Goal: Information Seeking & Learning: Check status

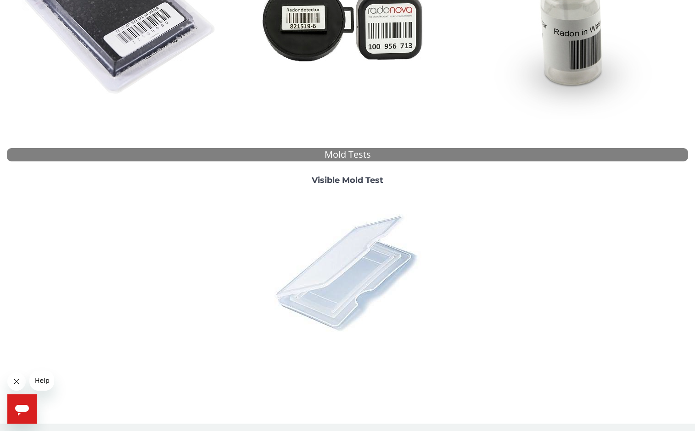
scroll to position [227, 0]
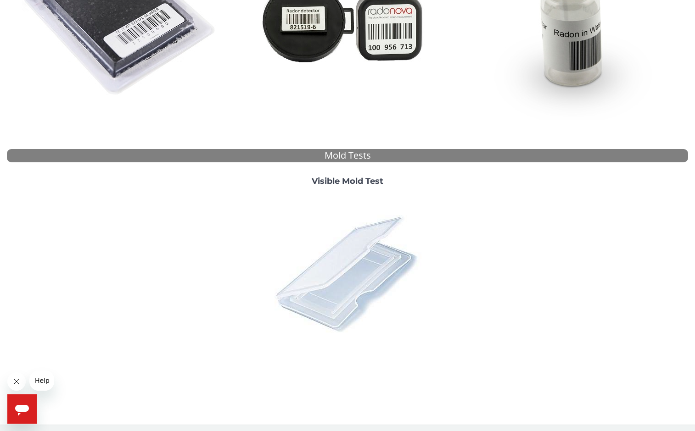
click at [331, 271] on img at bounding box center [347, 273] width 161 height 161
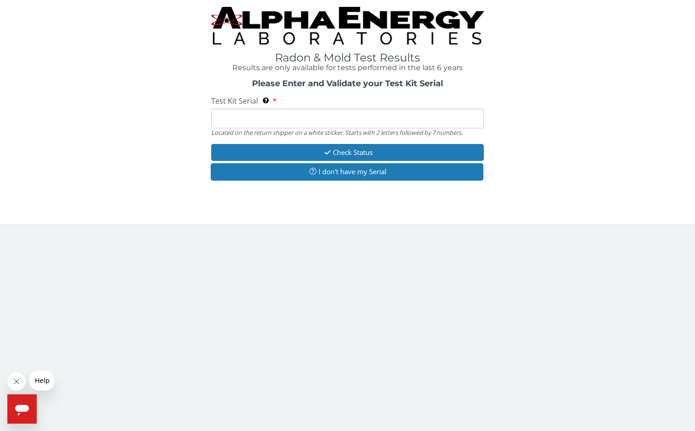
click at [312, 109] on input "Test Kit Serial Located on the return shipper on a white sticker. Starts with 2…" at bounding box center [347, 119] width 273 height 20
paste input "ML199718"
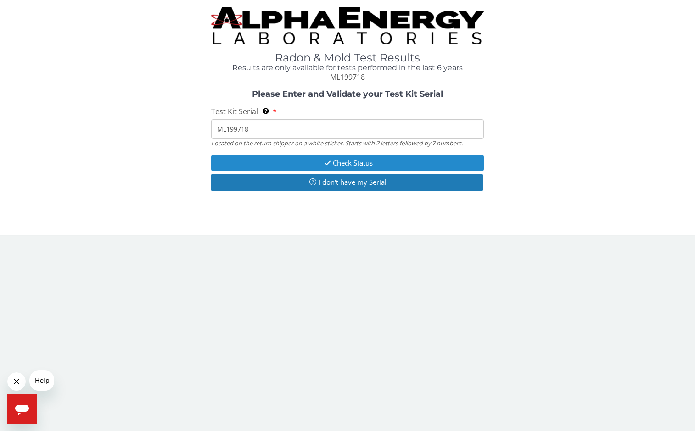
type input "ML199718"
click at [340, 162] on button "Check Status" at bounding box center [347, 163] width 273 height 17
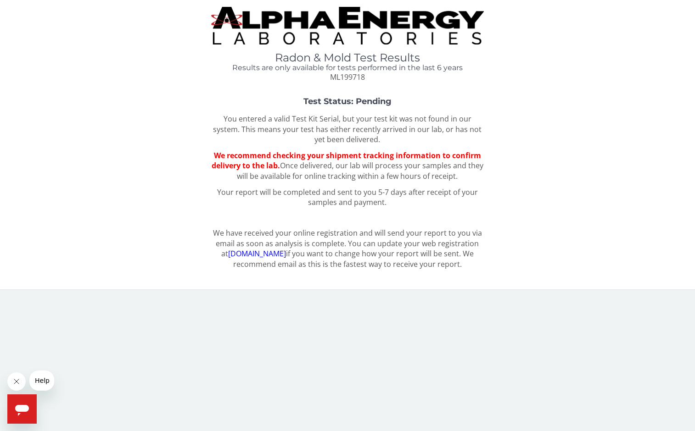
click at [350, 122] on p "You entered a valid Test Kit Serial, but your test kit was not found in our sys…" at bounding box center [347, 130] width 273 height 32
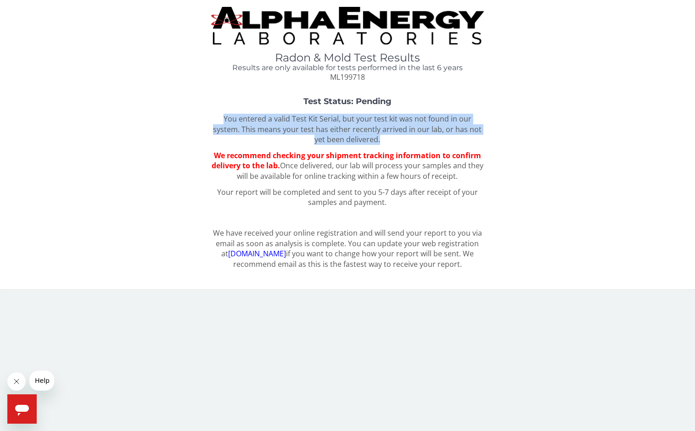
click at [350, 122] on p "You entered a valid Test Kit Serial, but your test kit was not found in our sys…" at bounding box center [347, 130] width 273 height 32
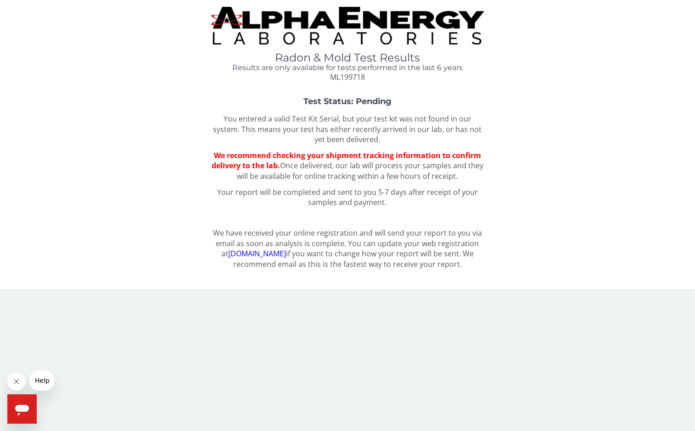
click at [334, 164] on p "We recommend checking your shipment tracking information to confirm delivery to…" at bounding box center [347, 167] width 273 height 32
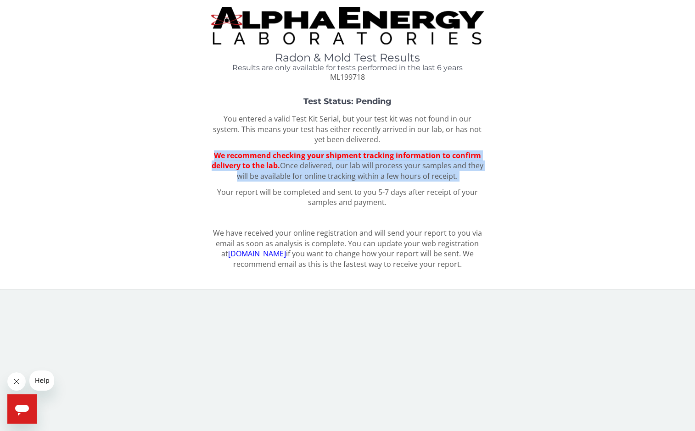
click at [334, 164] on p "We recommend checking your shipment tracking information to confirm delivery to…" at bounding box center [347, 167] width 273 height 32
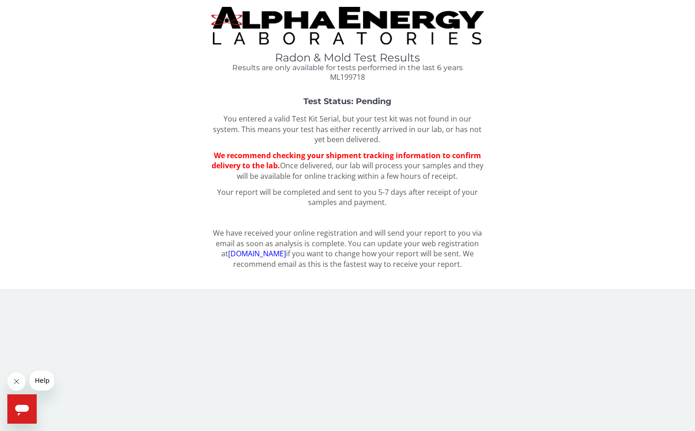
click at [329, 197] on p "Your report will be completed and sent to you 5-7 days after receipt of your sa…" at bounding box center [347, 197] width 273 height 21
click at [318, 176] on p "We recommend checking your shipment tracking information to confirm delivery to…" at bounding box center [347, 167] width 273 height 32
click at [314, 173] on p "We recommend checking your shipment tracking information to confirm delivery to…" at bounding box center [347, 167] width 273 height 32
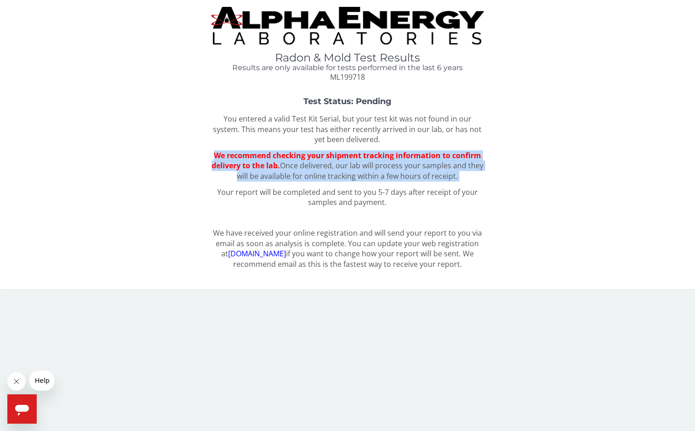
click at [314, 173] on p "We recommend checking your shipment tracking information to confirm delivery to…" at bounding box center [347, 167] width 273 height 32
